Goal: Transaction & Acquisition: Purchase product/service

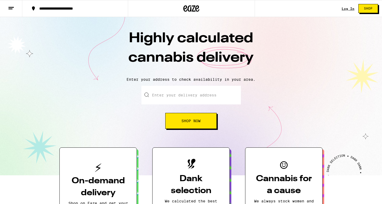
click at [346, 10] on link "Log In" at bounding box center [348, 8] width 13 height 3
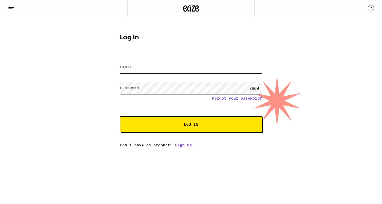
click at [180, 67] on input "Email" at bounding box center [191, 67] width 142 height 12
type input "[EMAIL_ADDRESS][DOMAIN_NAME]"
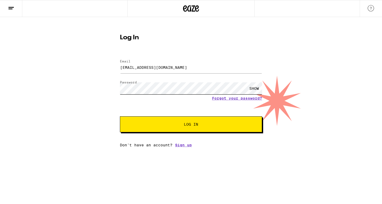
click at [120, 116] on button "Log In" at bounding box center [191, 124] width 142 height 16
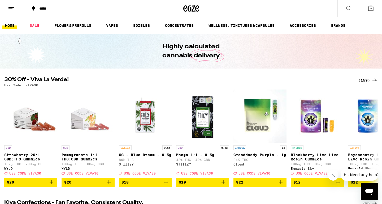
click at [364, 78] on div "(159)" at bounding box center [368, 80] width 20 height 6
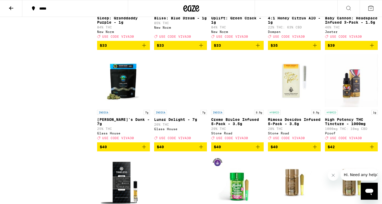
scroll to position [3317, 0]
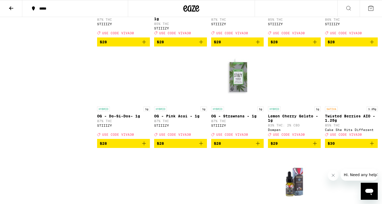
scroll to position [2243, 0]
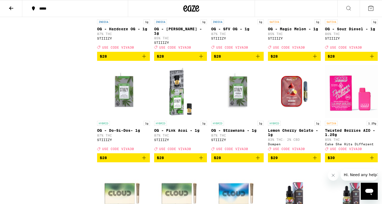
click at [259, 58] on icon "Add to bag" at bounding box center [258, 56] width 4 height 4
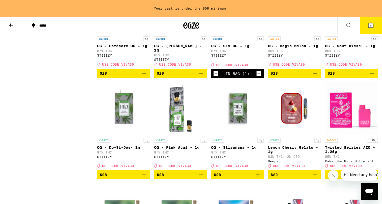
scroll to position [2260, 0]
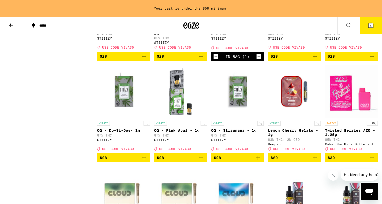
click at [146, 59] on icon "Add to bag" at bounding box center [144, 56] width 6 height 6
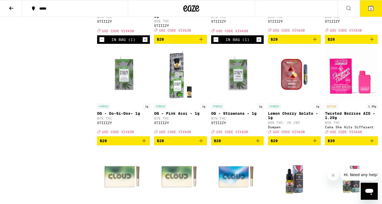
scroll to position [2243, 0]
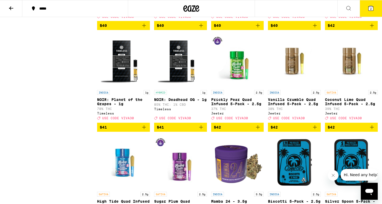
scroll to position [2880, 0]
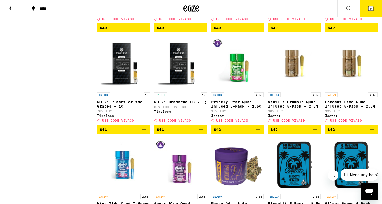
click at [373, 31] on icon "Add to bag" at bounding box center [372, 28] width 6 height 6
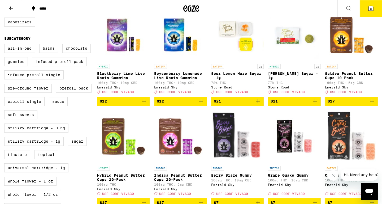
scroll to position [0, 0]
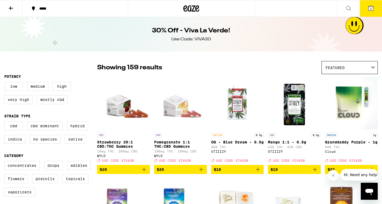
click at [13, 8] on icon at bounding box center [11, 8] width 4 height 4
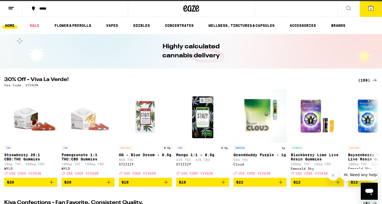
click at [51, 10] on div "*****" at bounding box center [78, 9] width 83 height 4
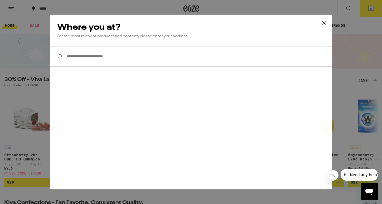
click at [108, 58] on input "**********" at bounding box center [191, 56] width 282 height 20
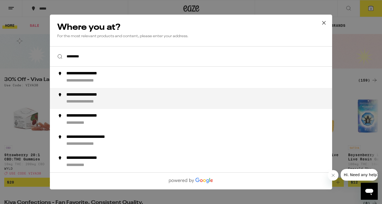
click at [111, 99] on div "**********" at bounding box center [201, 98] width 271 height 13
type input "**********"
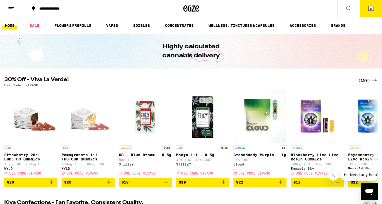
click at [33, 85] on p "Use Code: VIVA30" at bounding box center [21, 84] width 34 height 3
copy p "VIVA30"
click at [373, 13] on button "3" at bounding box center [371, 8] width 22 height 16
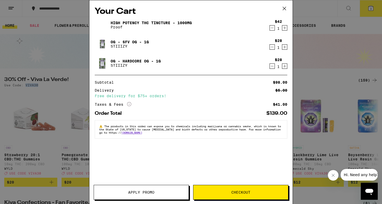
click at [157, 190] on button "Apply Promo" at bounding box center [141, 192] width 95 height 15
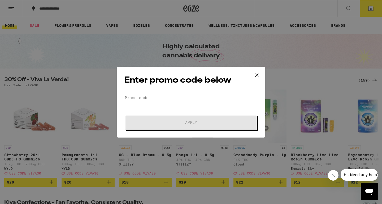
click at [146, 95] on input "Promo Code" at bounding box center [190, 98] width 133 height 8
paste input "VIVA30"
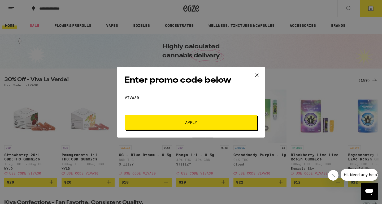
type input "VIVA30"
click at [159, 120] on button "Apply" at bounding box center [191, 122] width 132 height 15
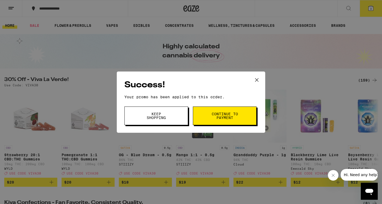
click at [159, 120] on button "Keep Shopping" at bounding box center [156, 115] width 64 height 19
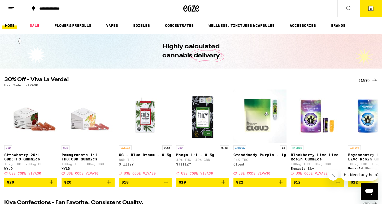
click at [368, 5] on icon at bounding box center [371, 8] width 6 height 6
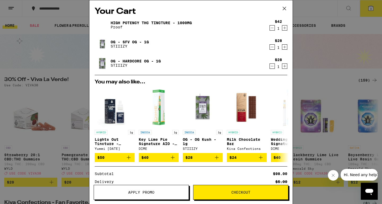
click at [271, 30] on icon "Decrement" at bounding box center [272, 28] width 5 height 6
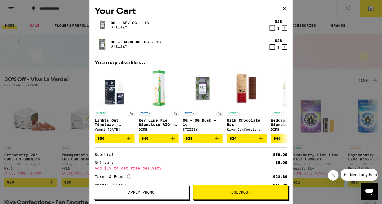
drag, startPoint x: 293, startPoint y: 15, endPoint x: 296, endPoint y: 54, distance: 39.4
click at [296, 54] on div "Your Cart OG - SFV OG - 1g STIIIZY $28 1 OG - Hardcore OG - 1g STIIIZY $28 1 Yo…" at bounding box center [191, 102] width 382 height 204
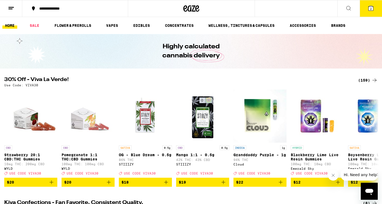
click at [373, 8] on icon at bounding box center [371, 8] width 5 height 5
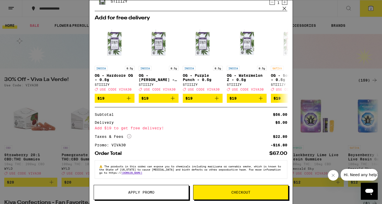
scroll to position [50, 0]
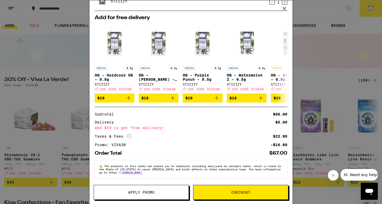
click at [238, 190] on span "Checkout" at bounding box center [240, 192] width 19 height 4
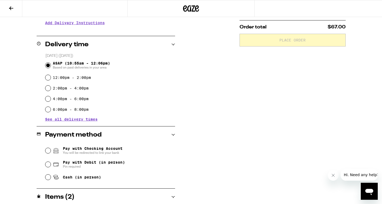
scroll to position [115, 0]
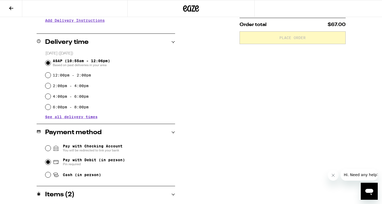
click at [48, 163] on input "Pay with Debit (in person) Pin required" at bounding box center [47, 161] width 5 height 5
radio input "true"
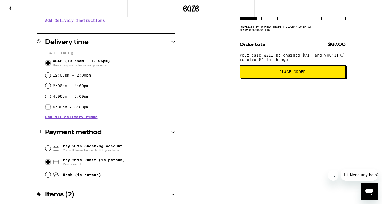
click at [215, 97] on div "**********" at bounding box center [191, 96] width 382 height 292
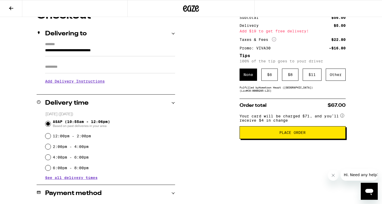
scroll to position [43, 0]
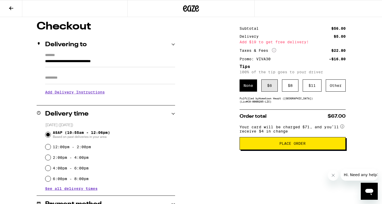
click at [268, 88] on div "$ 6" at bounding box center [269, 85] width 16 height 12
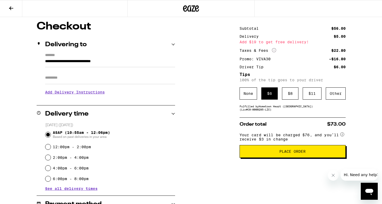
click at [225, 141] on div "**********" at bounding box center [191, 167] width 382 height 292
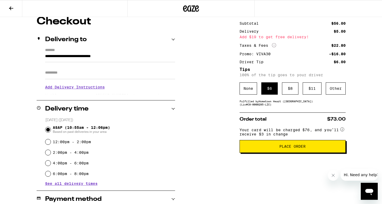
scroll to position [57, 0]
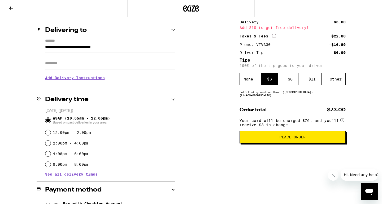
click at [252, 136] on button "Place Order" at bounding box center [293, 137] width 106 height 13
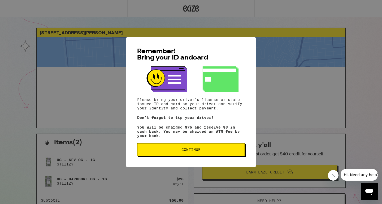
click at [196, 150] on span "Continue" at bounding box center [190, 150] width 19 height 4
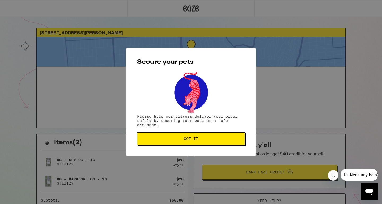
click at [185, 137] on button "Got it" at bounding box center [191, 138] width 108 height 13
